Goal: Task Accomplishment & Management: Manage account settings

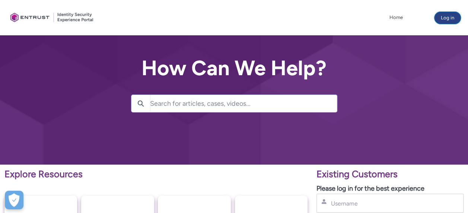
click at [444, 19] on button "Log in" at bounding box center [448, 18] width 26 height 12
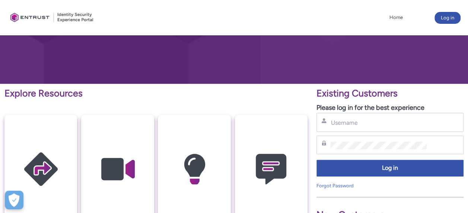
scroll to position [112, 0]
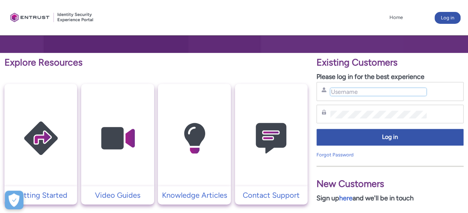
click at [345, 93] on input "Username" at bounding box center [378, 92] width 96 height 8
type input "sanjeev.chohan@vwfs.co.uk"
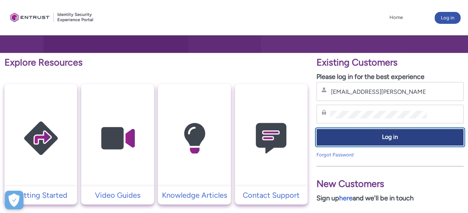
click at [395, 137] on span "Log in" at bounding box center [390, 137] width 137 height 9
